Goal: Transaction & Acquisition: Download file/media

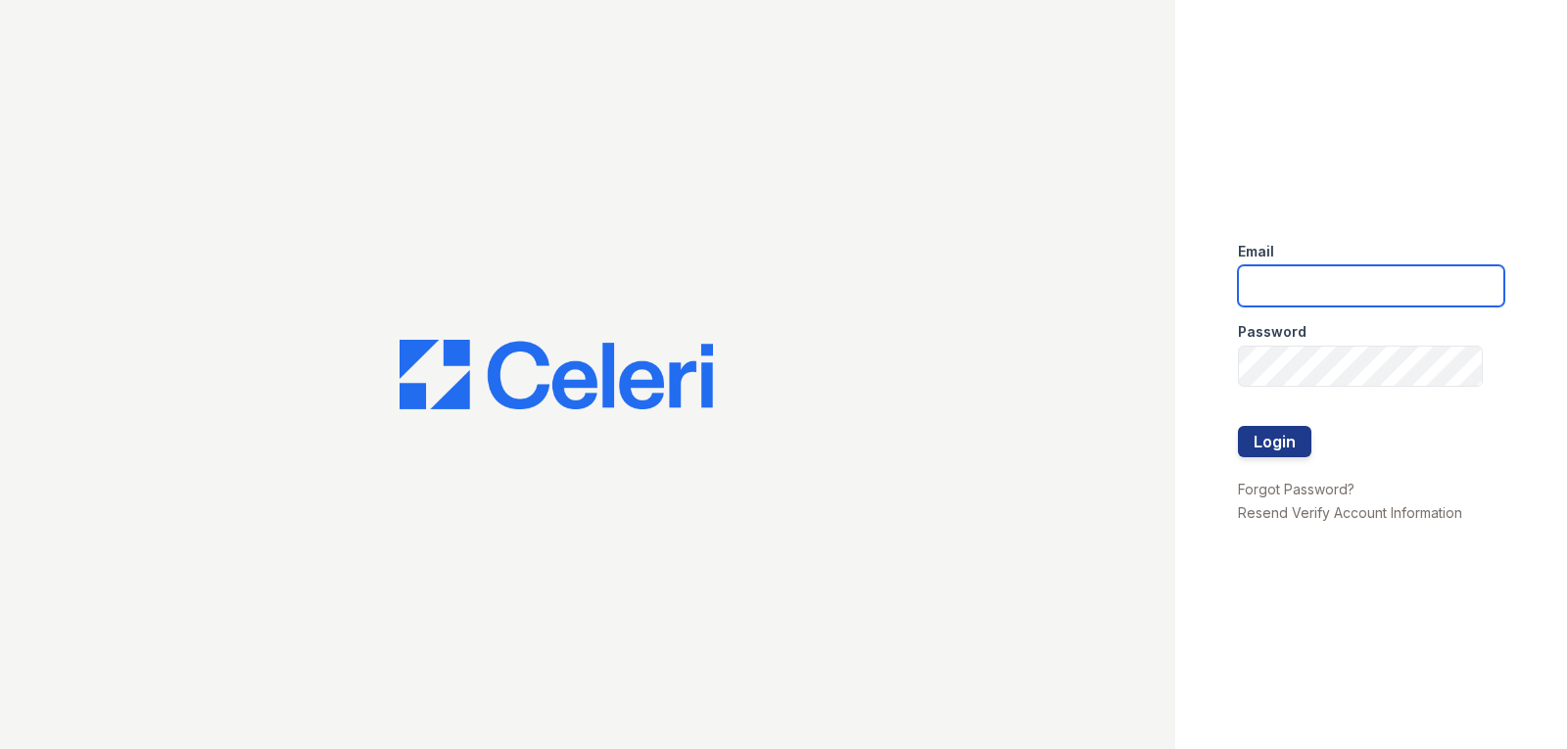
click at [1356, 301] on input "email" at bounding box center [1371, 285] width 266 height 41
type input "[DOMAIN_NAME][EMAIL_ADDRESS][DOMAIN_NAME]"
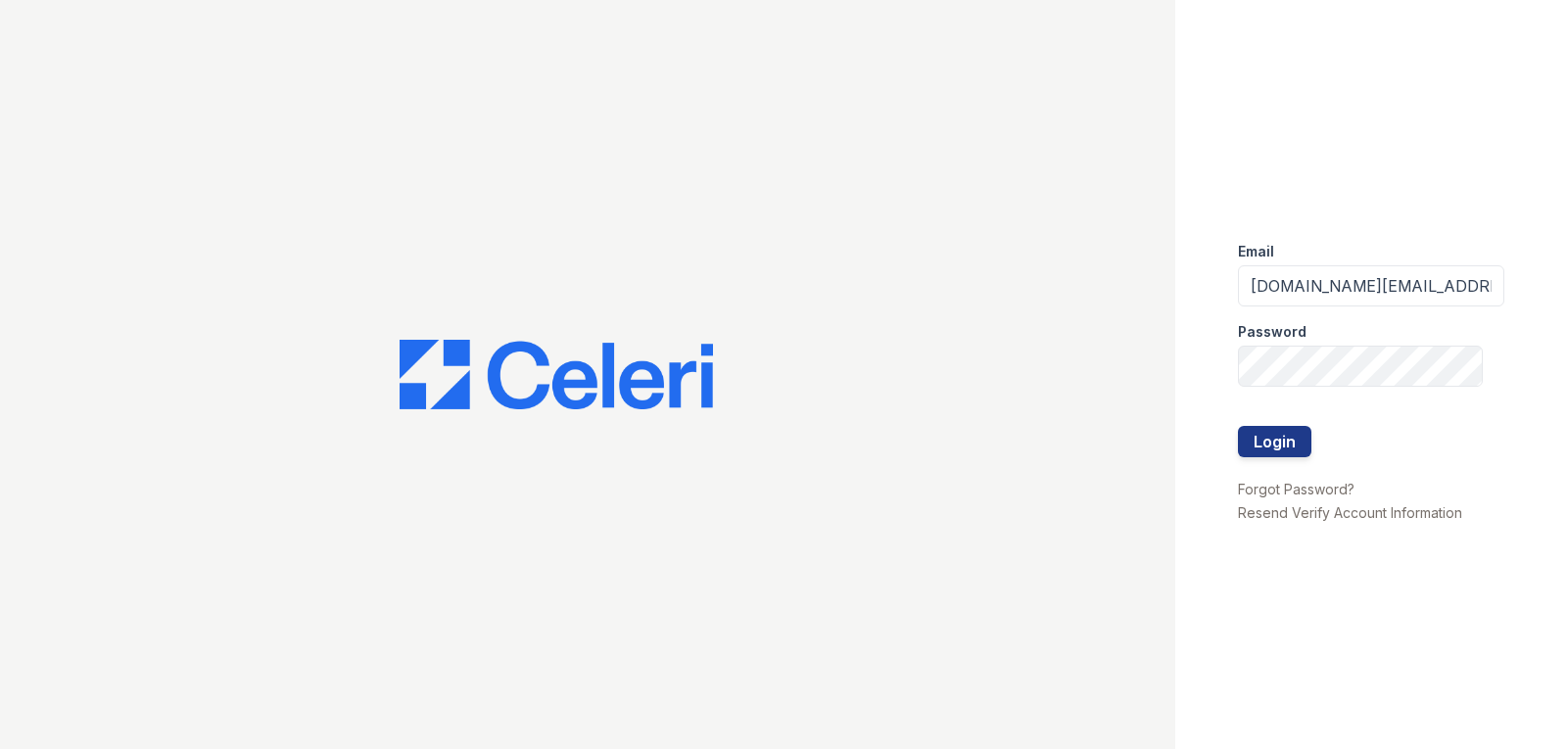
click at [1327, 388] on div at bounding box center [1371, 406] width 266 height 39
click at [1238, 426] on button "Login" at bounding box center [1274, 441] width 73 height 31
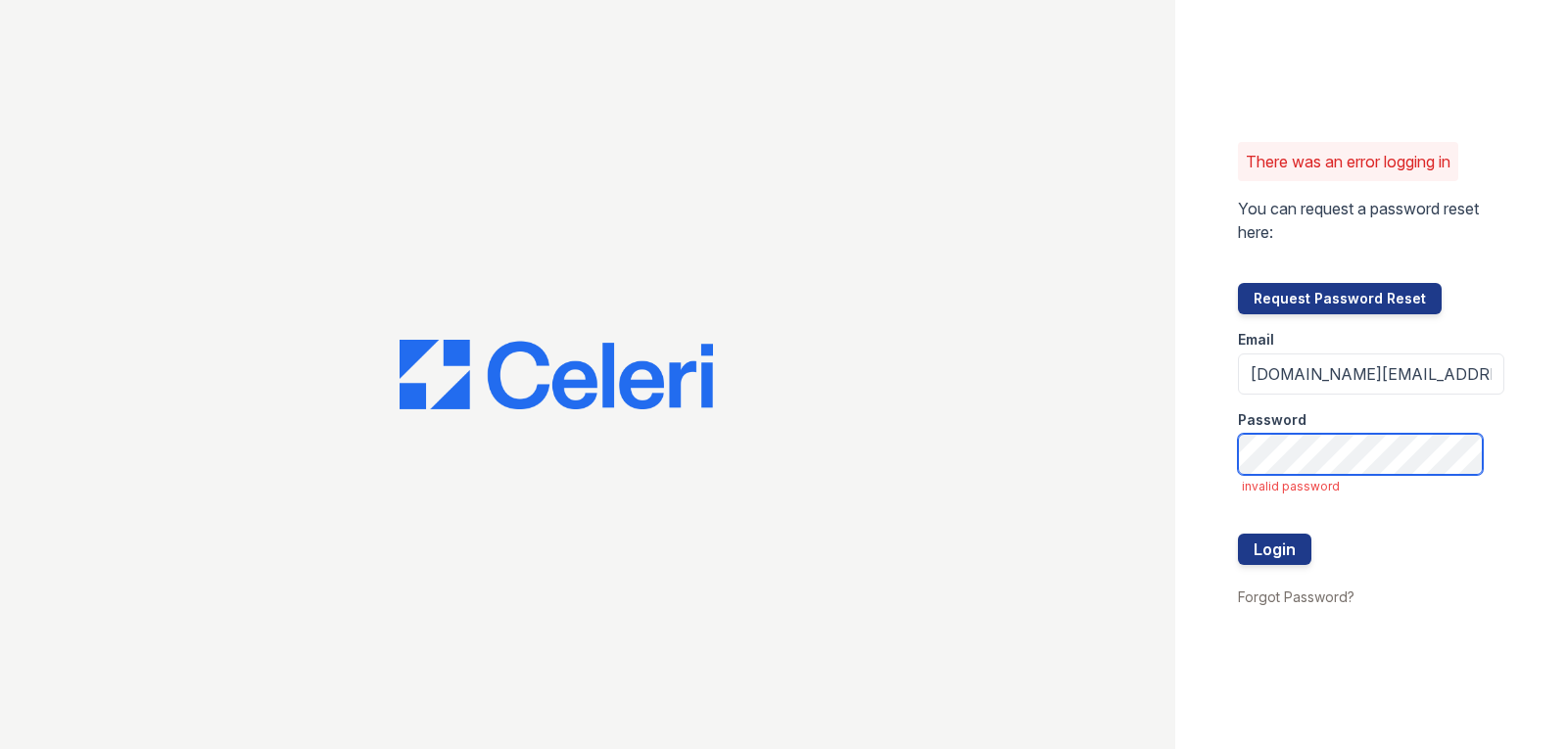
click at [1238, 534] on button "Login" at bounding box center [1274, 549] width 73 height 31
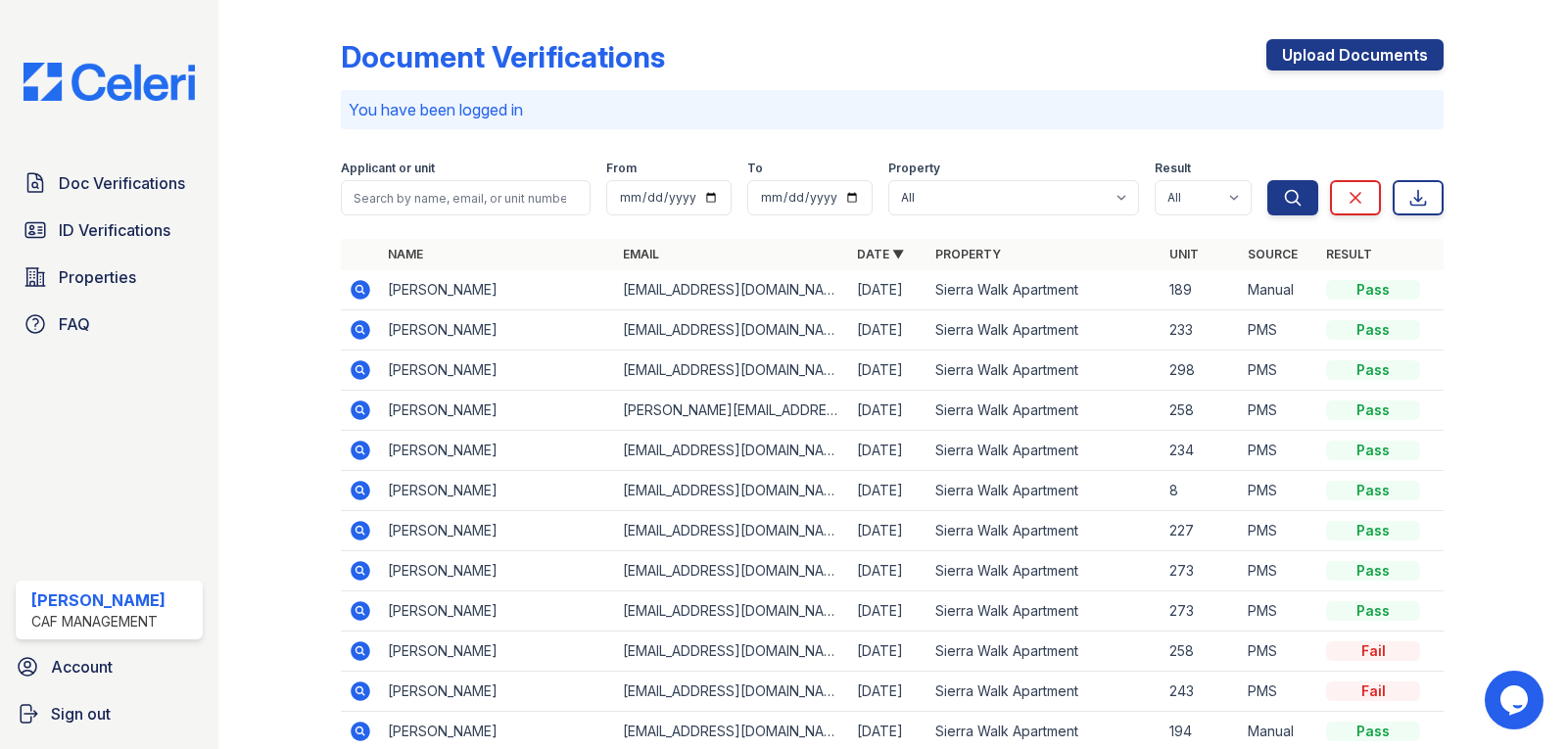
click at [361, 338] on icon at bounding box center [362, 330] width 20 height 20
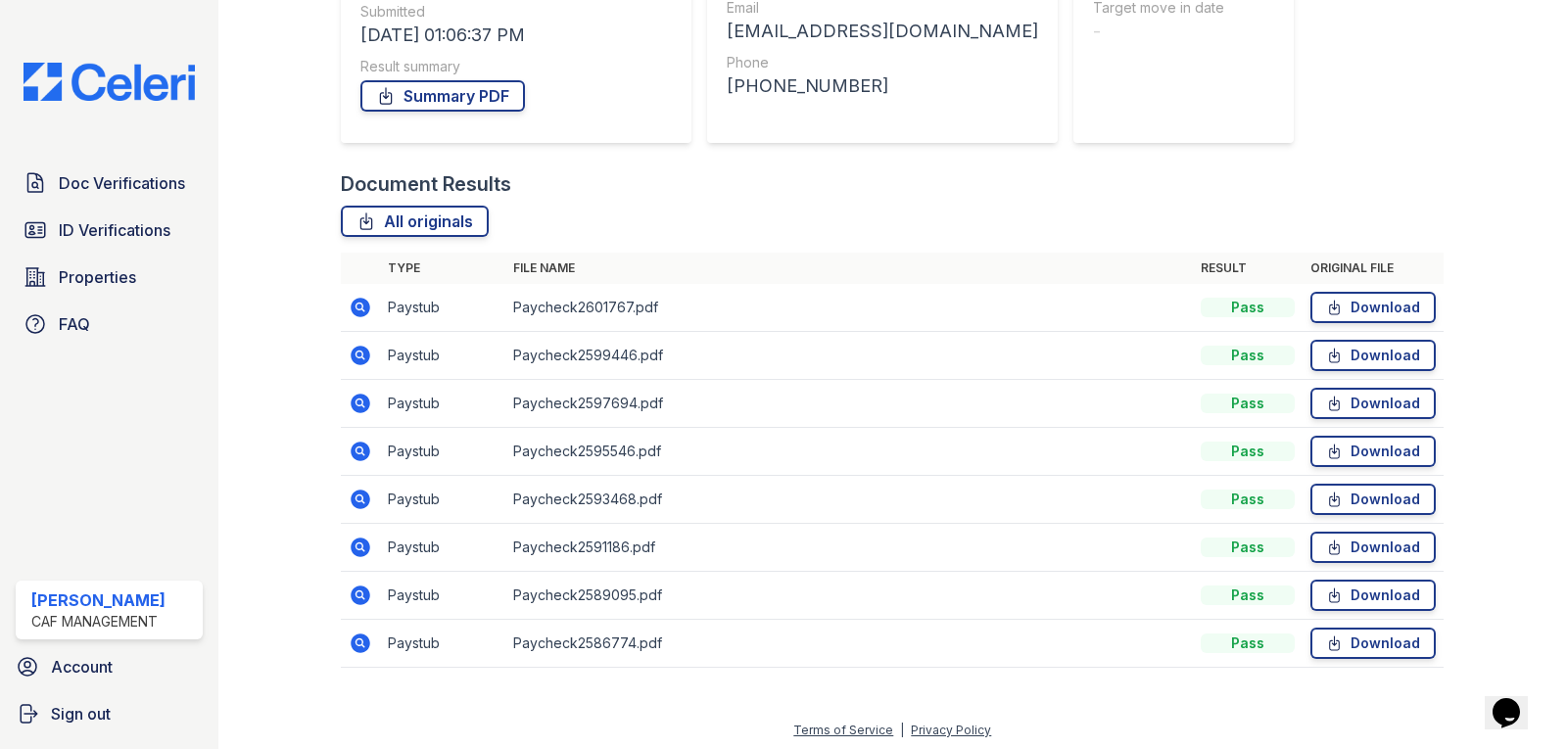
scroll to position [316, 0]
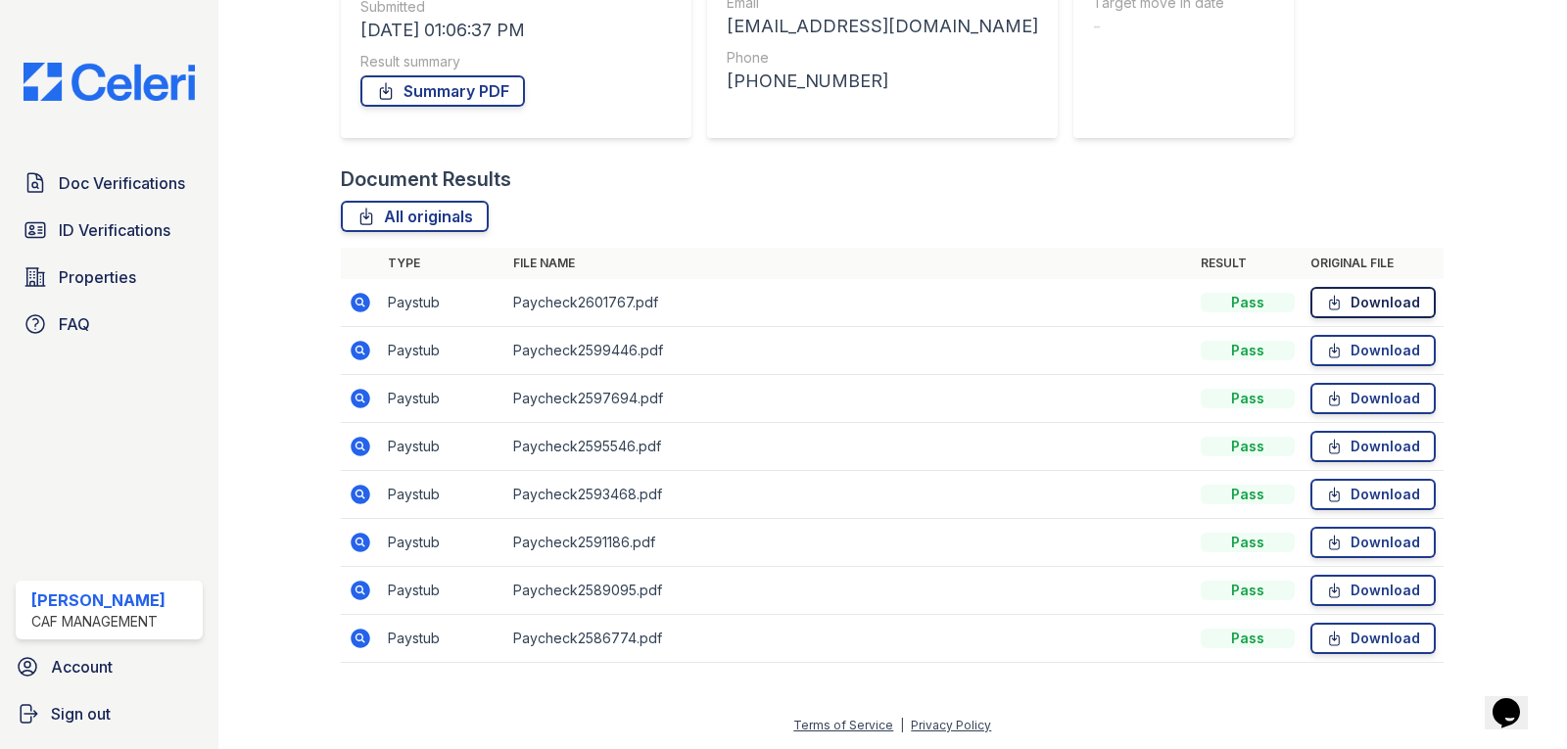
click at [1386, 287] on link "Download" at bounding box center [1373, 302] width 125 height 31
click at [1369, 353] on link "Download" at bounding box center [1373, 350] width 125 height 31
click at [1370, 396] on link "Download" at bounding box center [1373, 398] width 125 height 31
click at [1354, 459] on link "Download" at bounding box center [1373, 446] width 125 height 31
click at [1330, 502] on icon at bounding box center [1335, 495] width 10 height 14
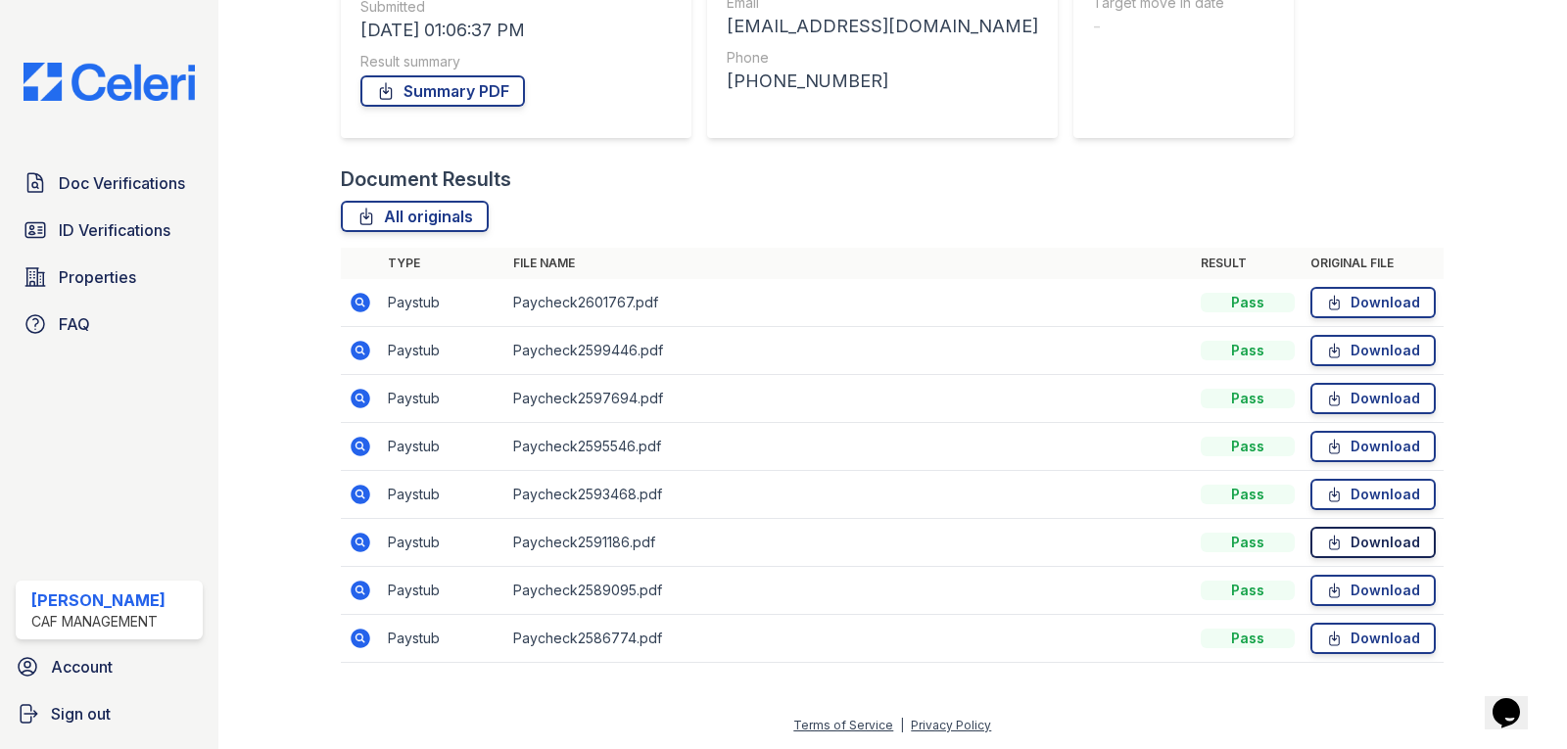
click at [1337, 551] on link "Download" at bounding box center [1373, 542] width 125 height 31
click at [1335, 603] on link "Download" at bounding box center [1373, 590] width 125 height 31
drag, startPoint x: 1334, startPoint y: 635, endPoint x: 1340, endPoint y: 623, distance: 13.1
click at [1334, 635] on link "Download" at bounding box center [1373, 638] width 125 height 31
click at [1347, 346] on link "Download" at bounding box center [1373, 350] width 125 height 31
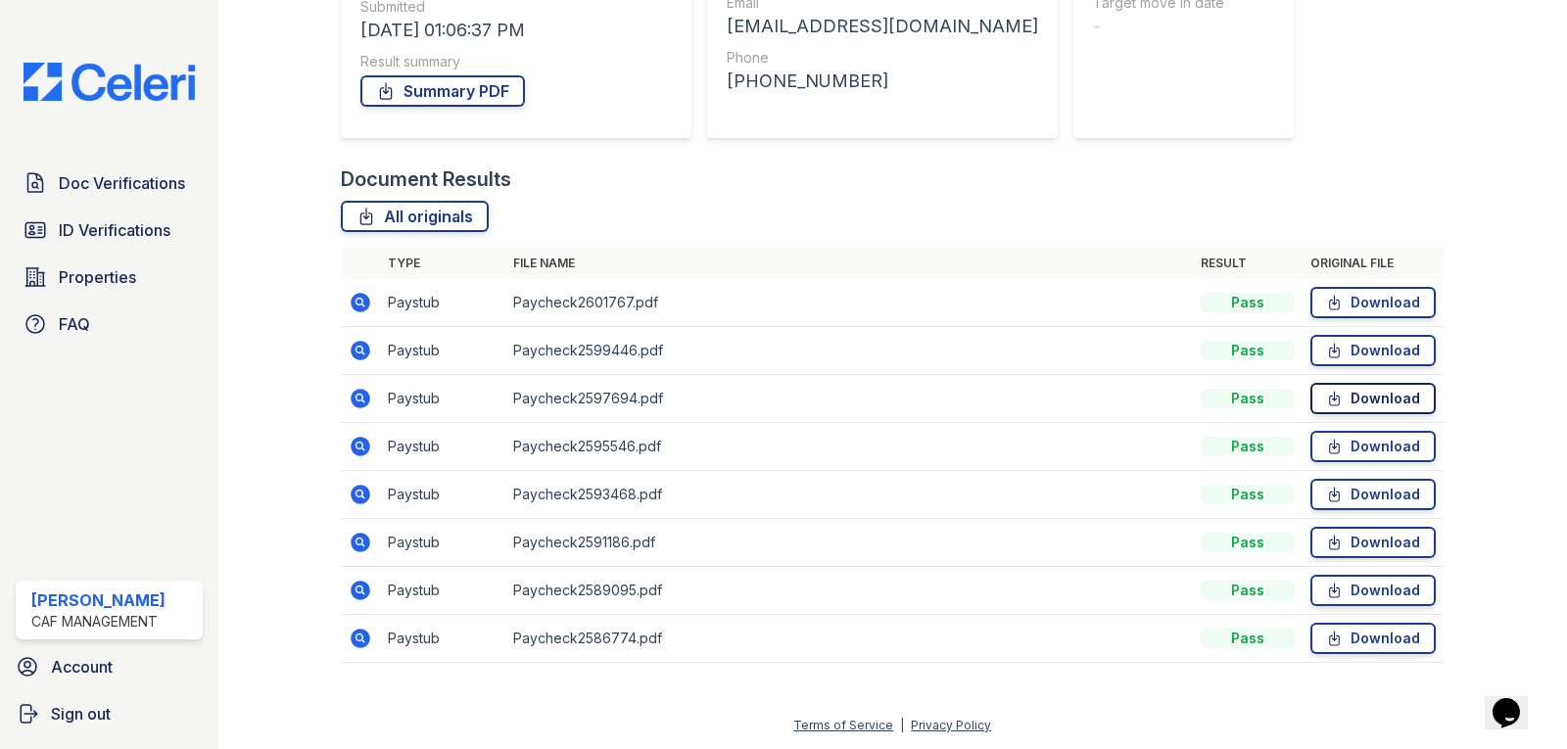
click at [1340, 391] on link "Download" at bounding box center [1373, 398] width 125 height 31
click at [1335, 440] on link "Download" at bounding box center [1373, 446] width 125 height 31
click at [113, 159] on div "Doc Verifications ID Verifications Properties FAQ Angela Olea CAF Management Ac…" at bounding box center [109, 374] width 218 height 749
click at [124, 195] on span "Doc Verifications" at bounding box center [122, 183] width 126 height 24
